Goal: Check status: Check status

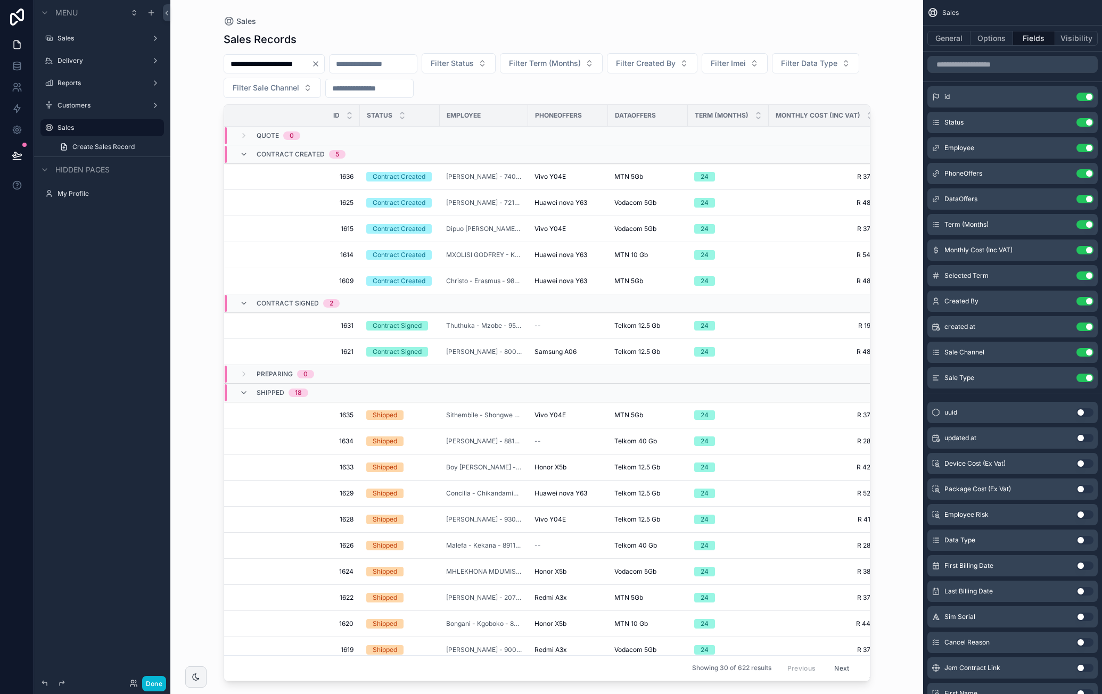
scroll to position [0, 419]
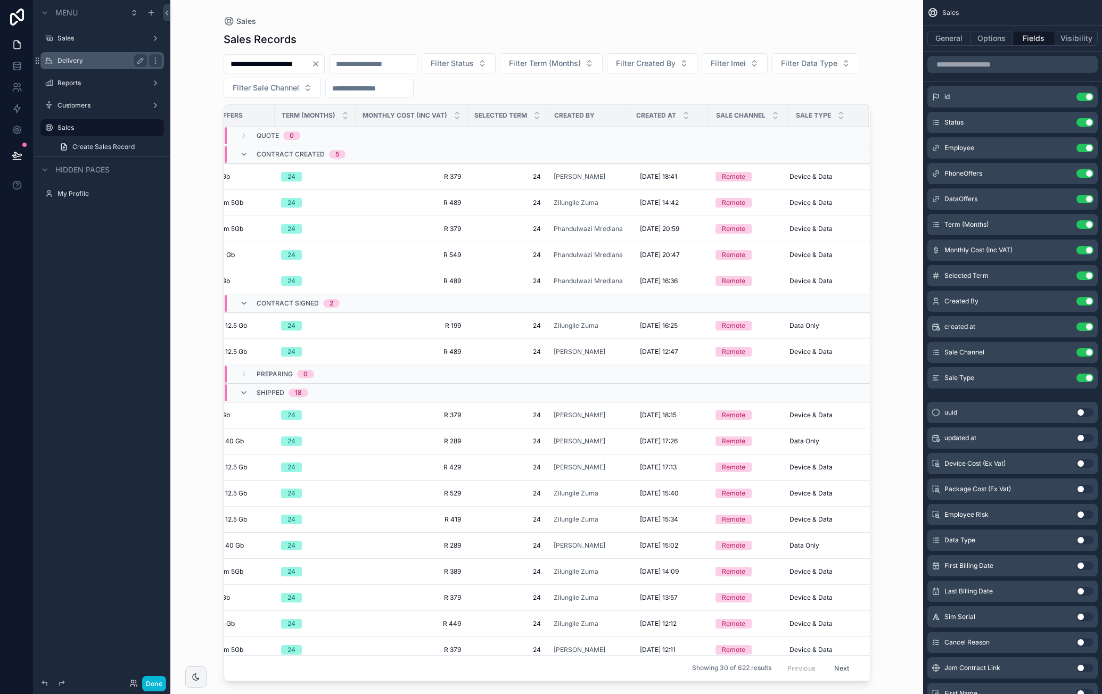
click at [85, 61] on label "Delivery" at bounding box center [99, 60] width 85 height 9
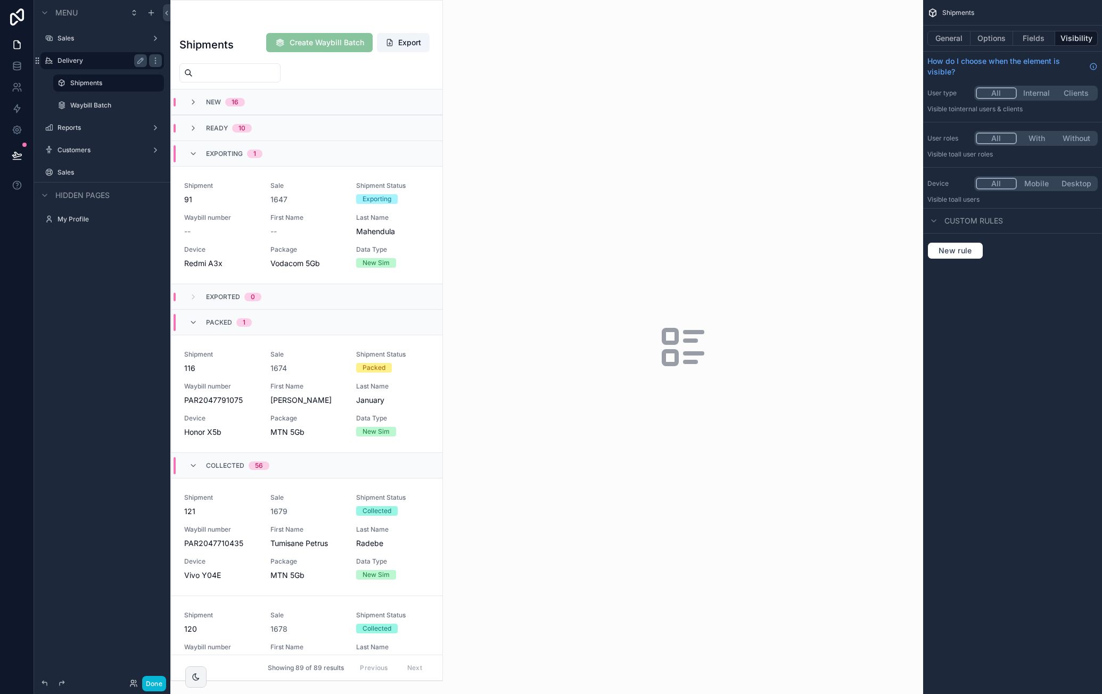
drag, startPoint x: 436, startPoint y: 127, endPoint x: 438, endPoint y: 143, distance: 16.0
click at [438, 143] on div "scrollable content" at bounding box center [306, 341] width 271 height 680
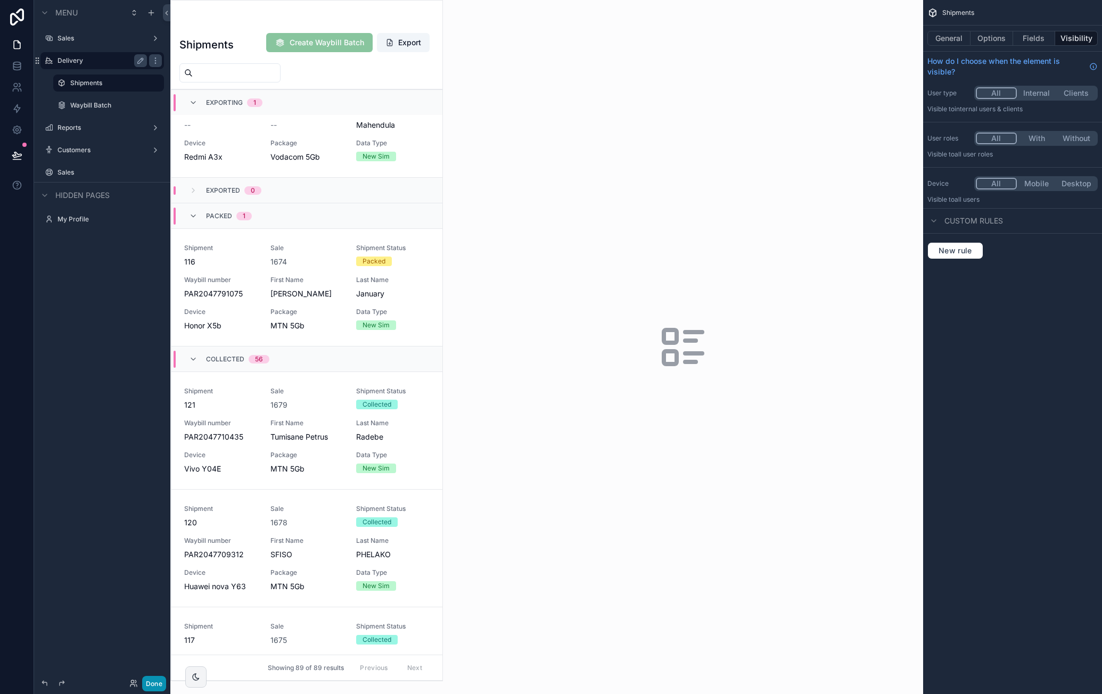
click at [154, 680] on button "Done" at bounding box center [154, 683] width 24 height 15
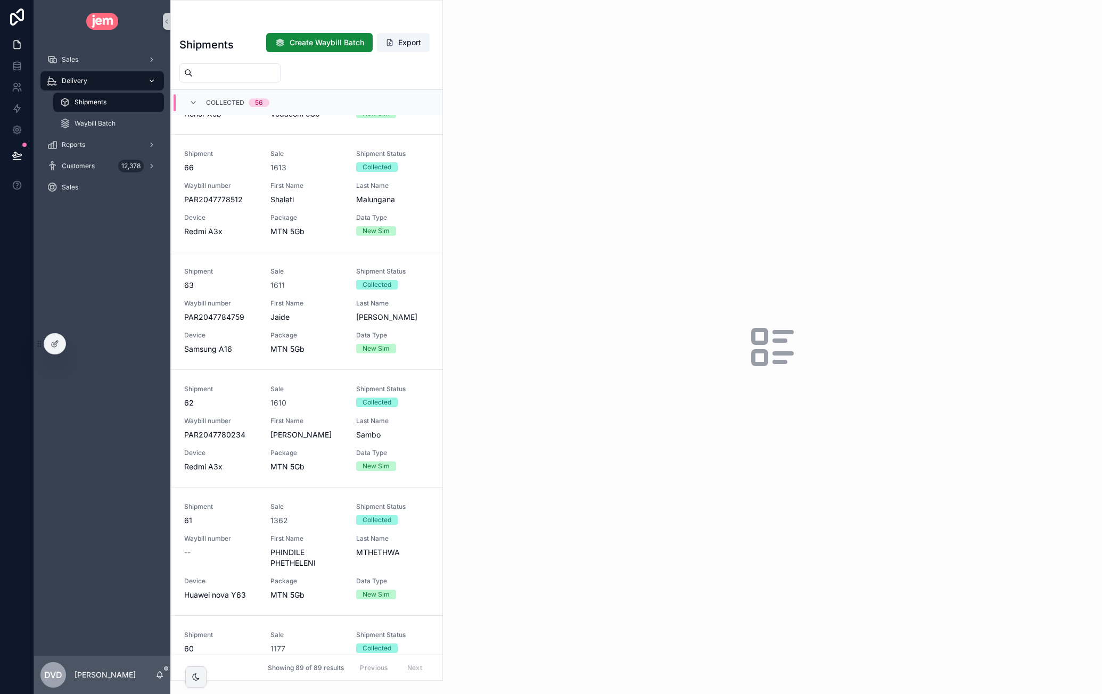
scroll to position [4288, 0]
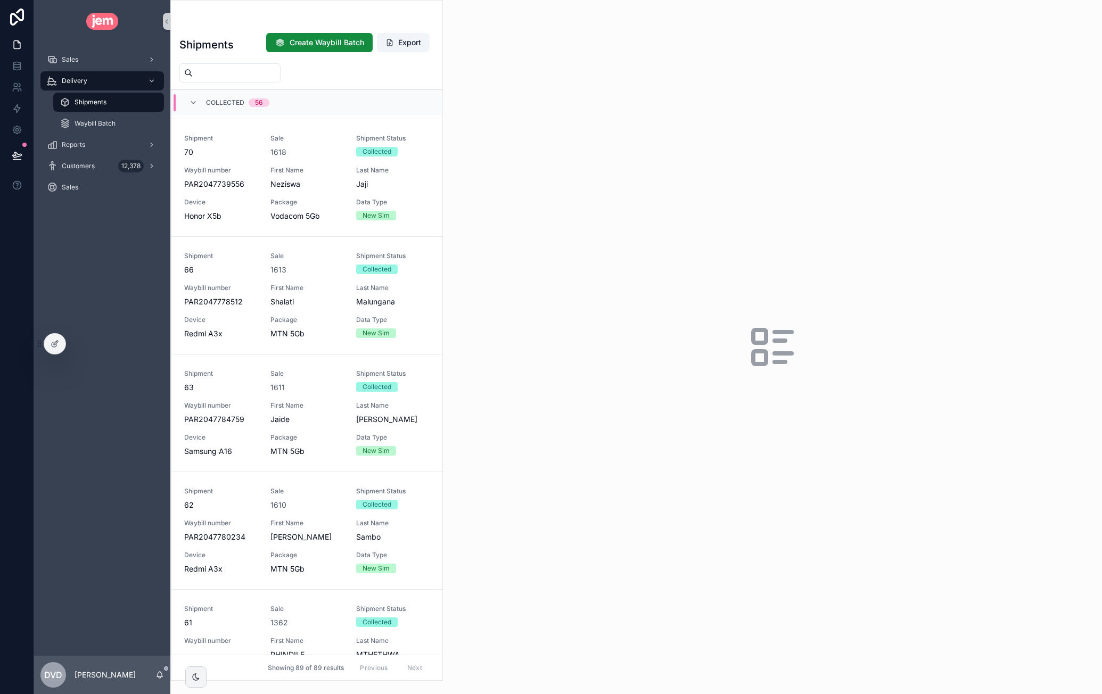
drag, startPoint x: 82, startPoint y: 104, endPoint x: 167, endPoint y: 128, distance: 88.0
click at [82, 104] on span "Shipments" at bounding box center [91, 102] width 32 height 9
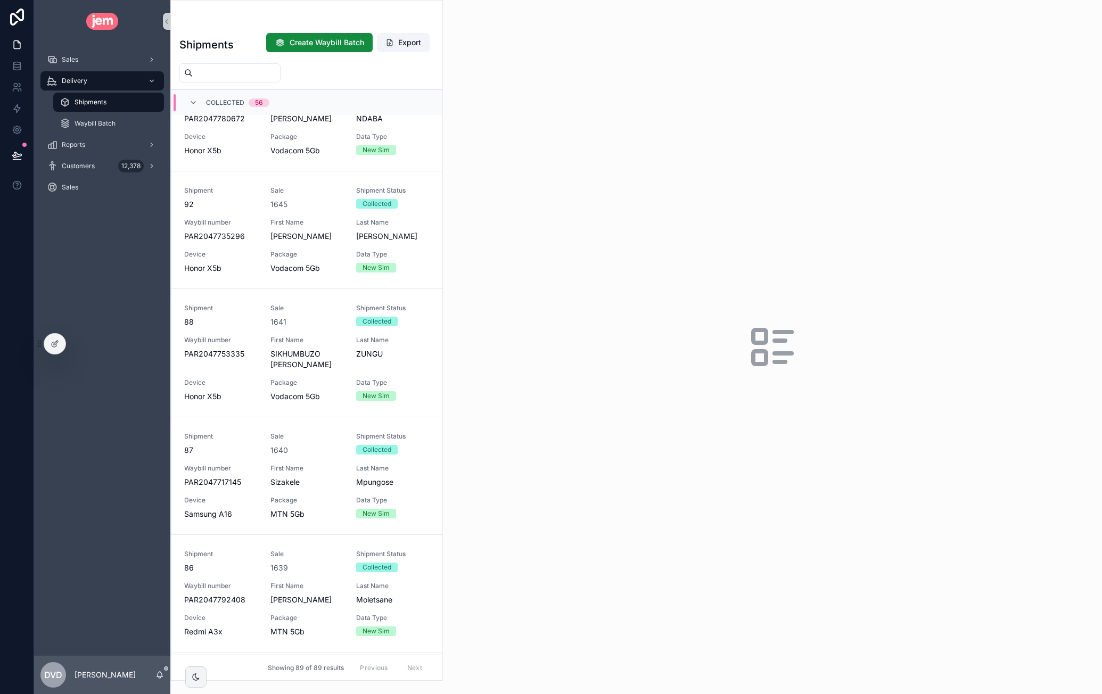
scroll to position [2155, 0]
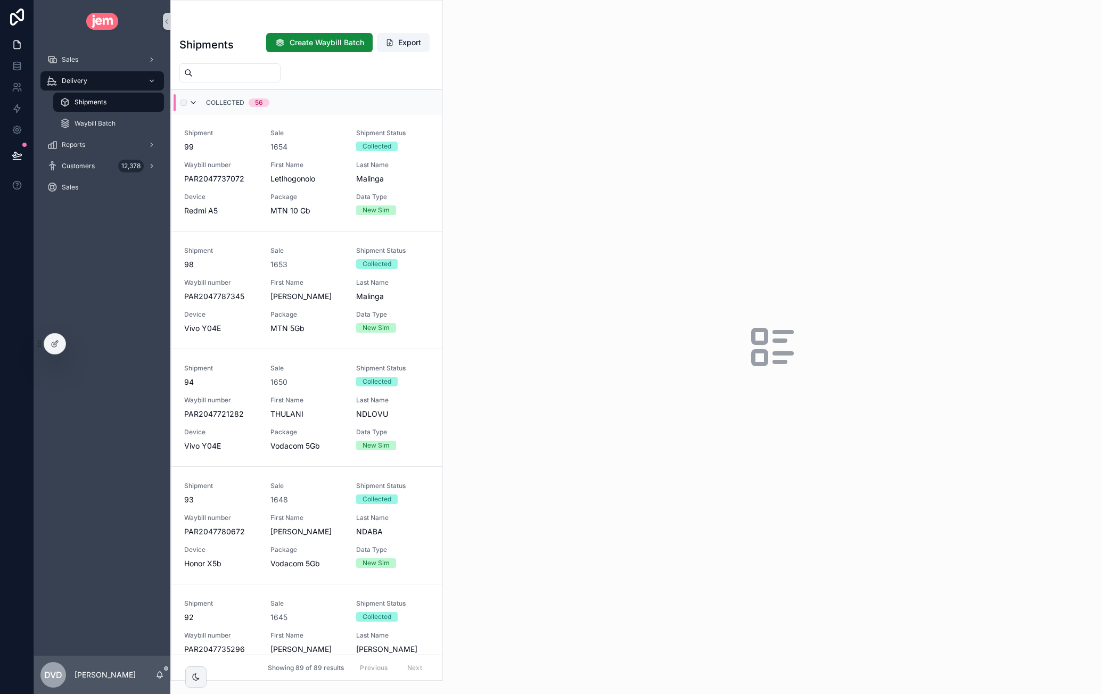
click at [196, 103] on icon "scrollable content" at bounding box center [193, 102] width 9 height 9
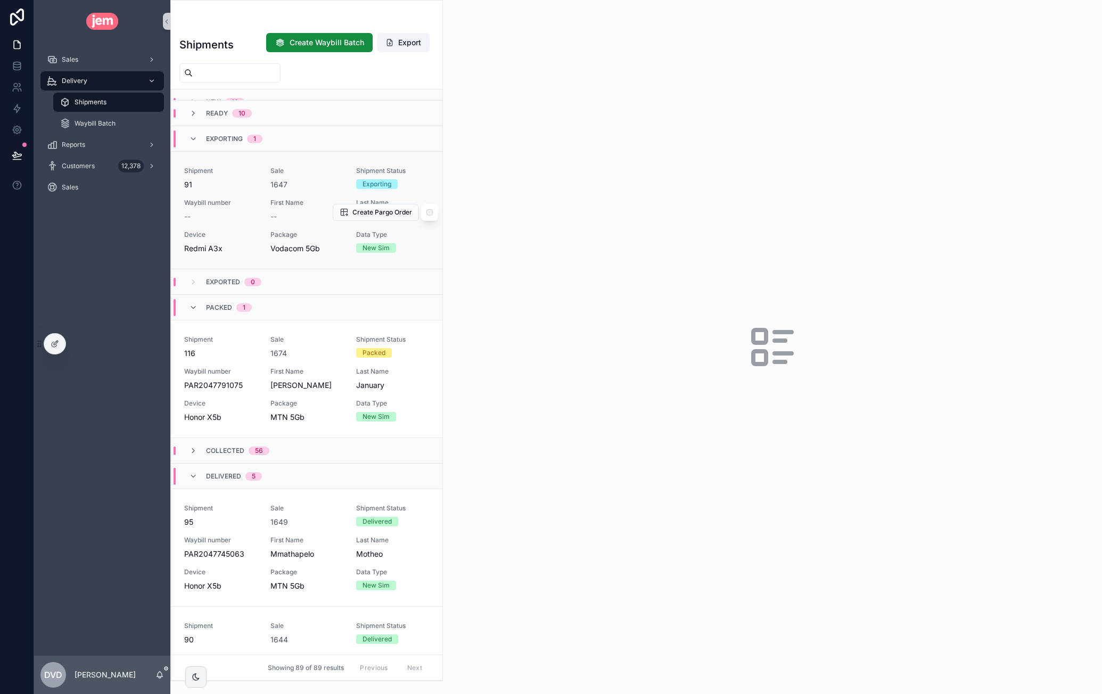
scroll to position [0, 0]
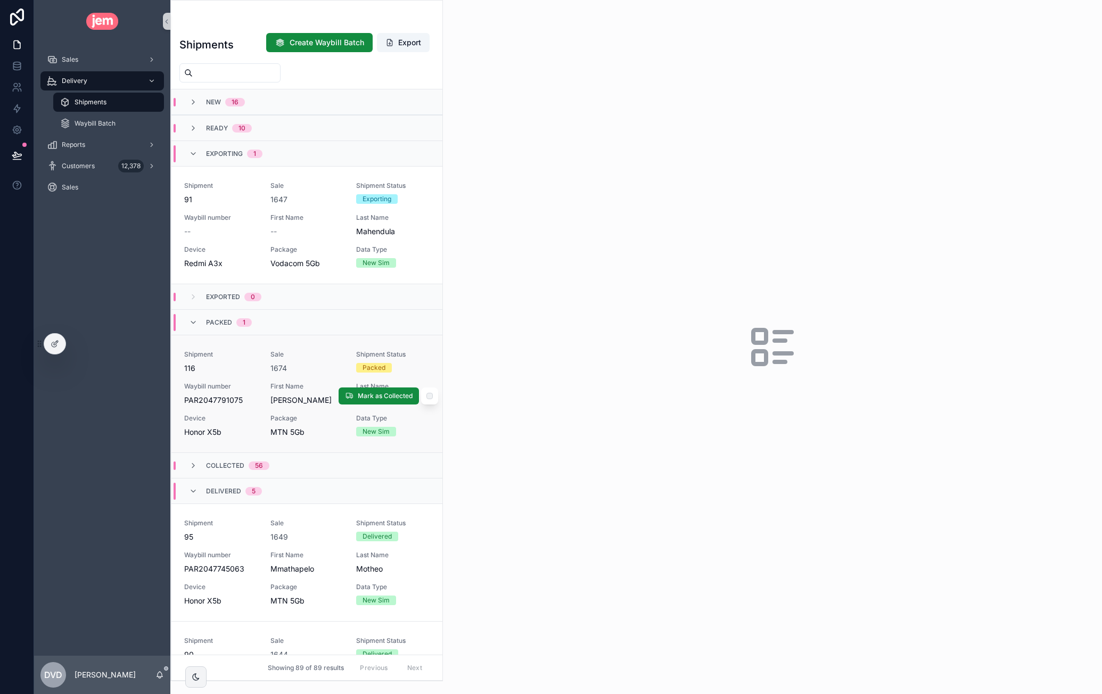
click at [321, 377] on div "Shipment 116 Sale 1674 Shipment Status Packed Waybill number PAR2047791075 Firs…" at bounding box center [306, 393] width 245 height 87
